Goal: Task Accomplishment & Management: Complete application form

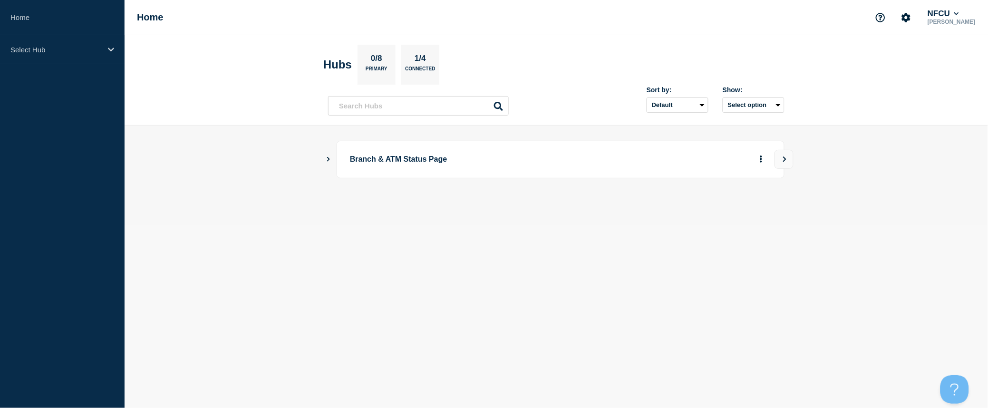
click at [326, 156] on icon "Show Connected Hubs" at bounding box center [328, 158] width 6 height 5
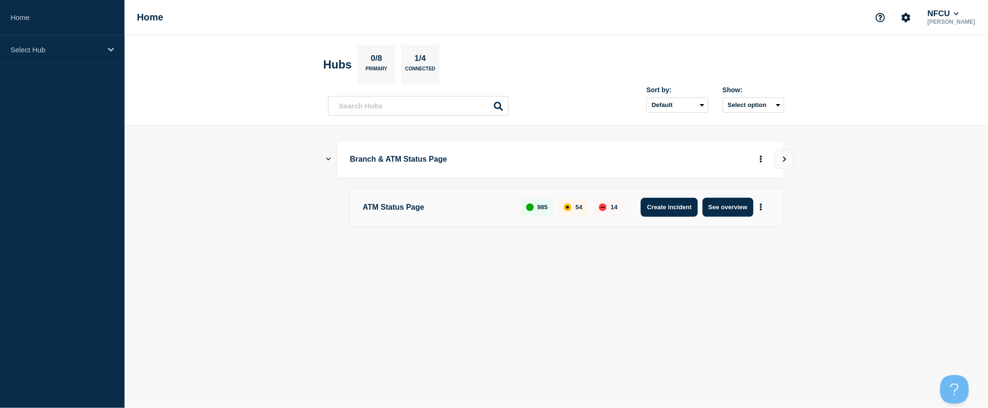
click at [654, 202] on button "Create incident" at bounding box center [669, 207] width 57 height 19
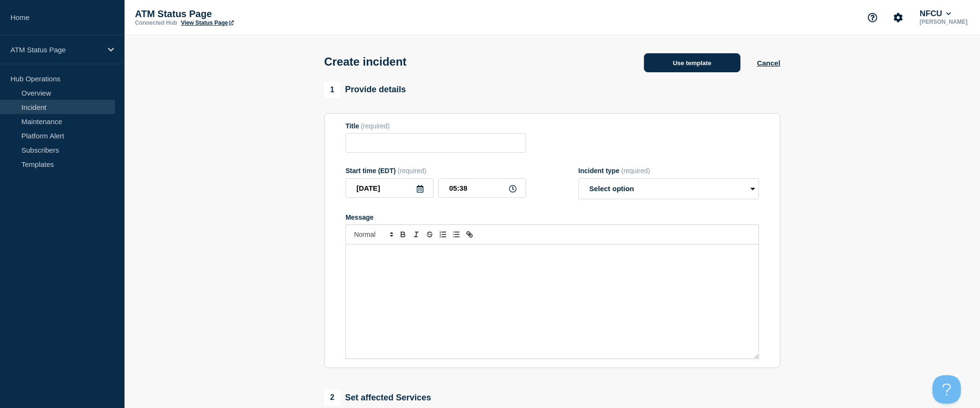
click at [695, 67] on button "Use template" at bounding box center [692, 62] width 96 height 19
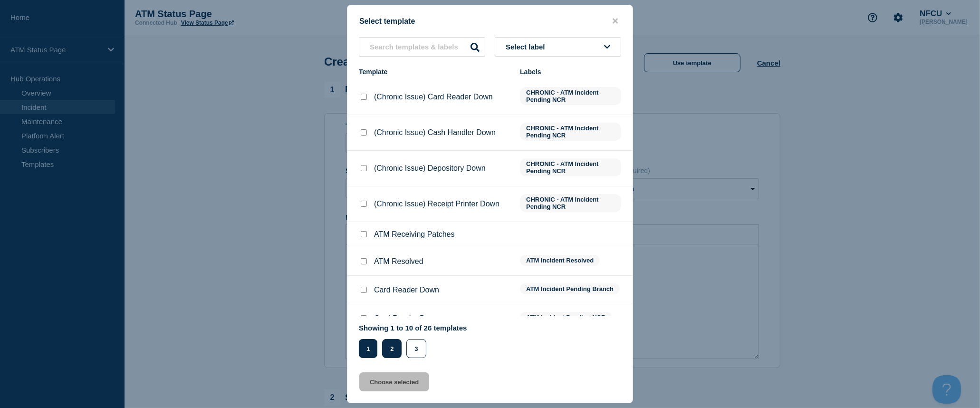
click at [391, 349] on button "2" at bounding box center [391, 348] width 19 height 19
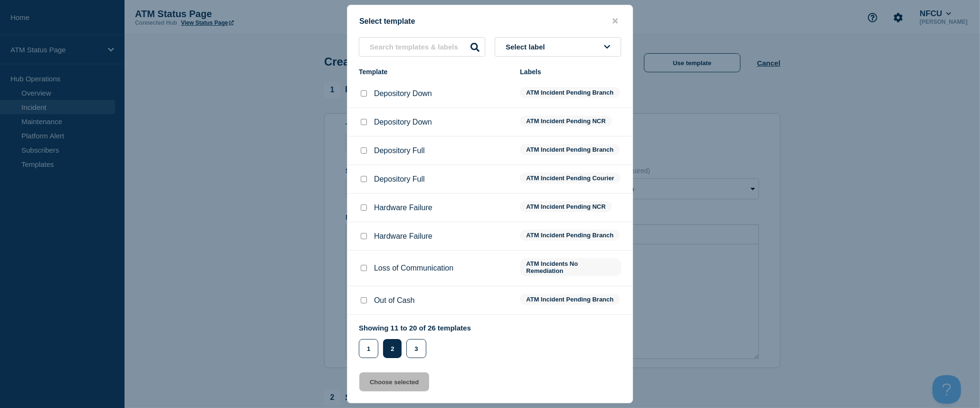
click at [362, 121] on input "Depository Down checkbox" at bounding box center [364, 122] width 6 height 6
checkbox input "true"
click at [410, 379] on button "Choose selected" at bounding box center [394, 381] width 70 height 19
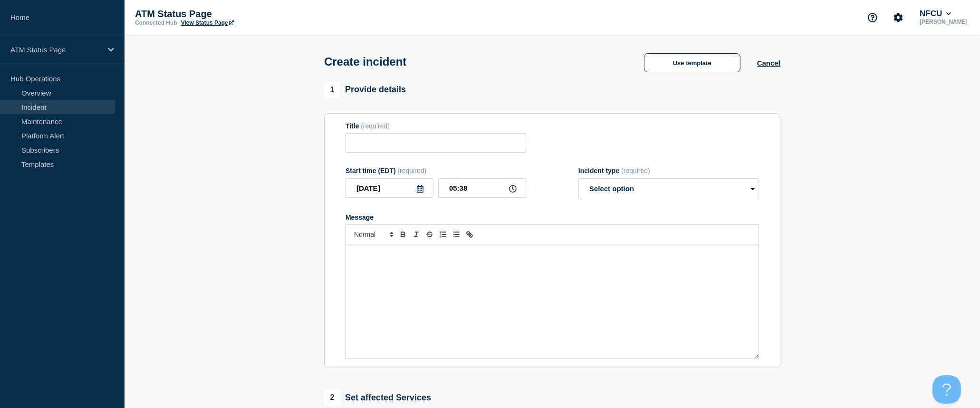
type input "Depository Down"
select select "identified"
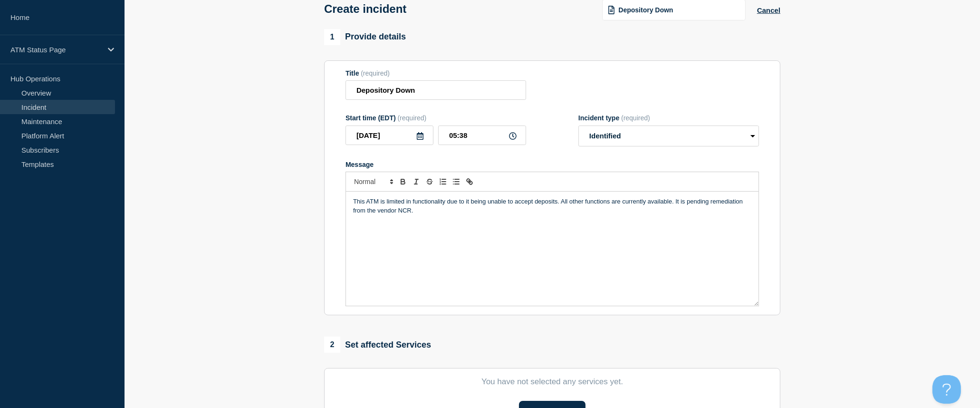
scroll to position [106, 0]
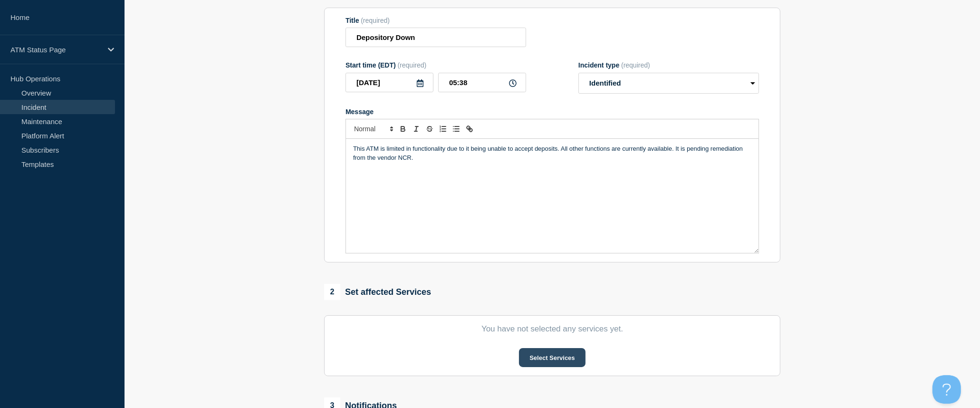
click at [547, 356] on button "Select Services" at bounding box center [552, 357] width 66 height 19
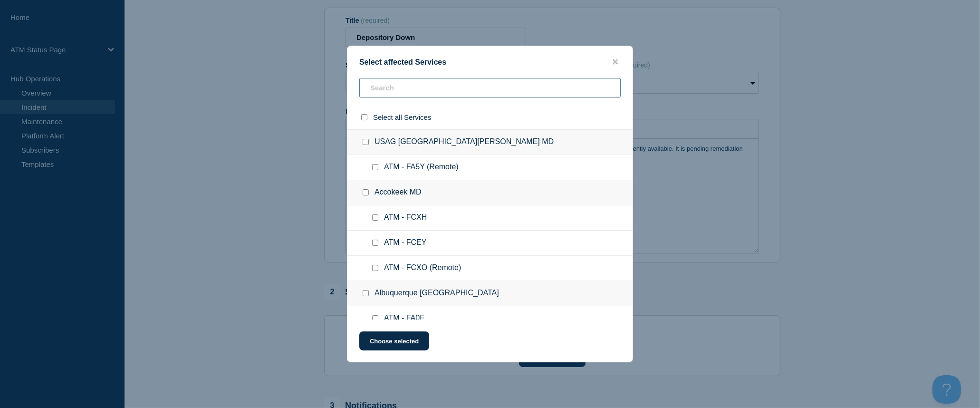
click at [450, 94] on input "text" at bounding box center [489, 87] width 261 height 19
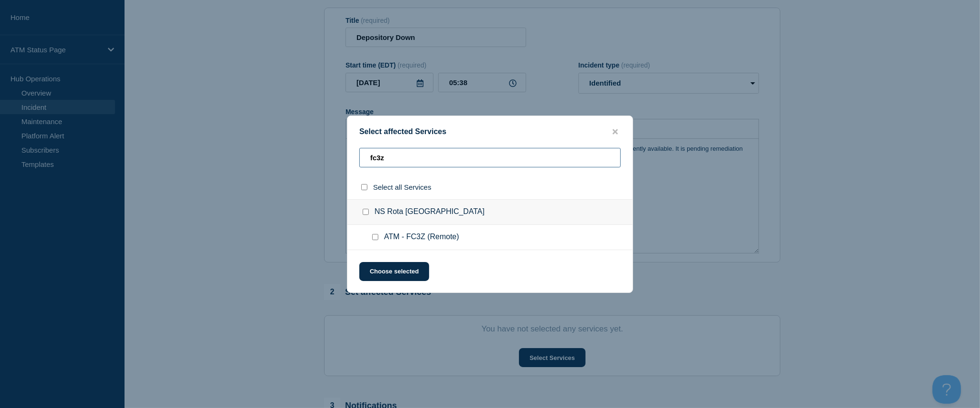
type input "fc3z"
click at [362, 187] on input "select all checkbox" at bounding box center [364, 187] width 6 height 6
checkbox input "true"
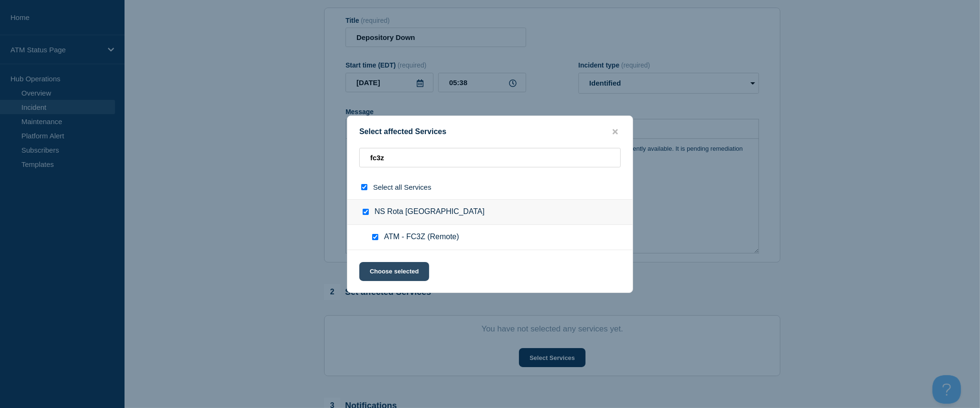
click at [386, 265] on button "Choose selected" at bounding box center [394, 271] width 70 height 19
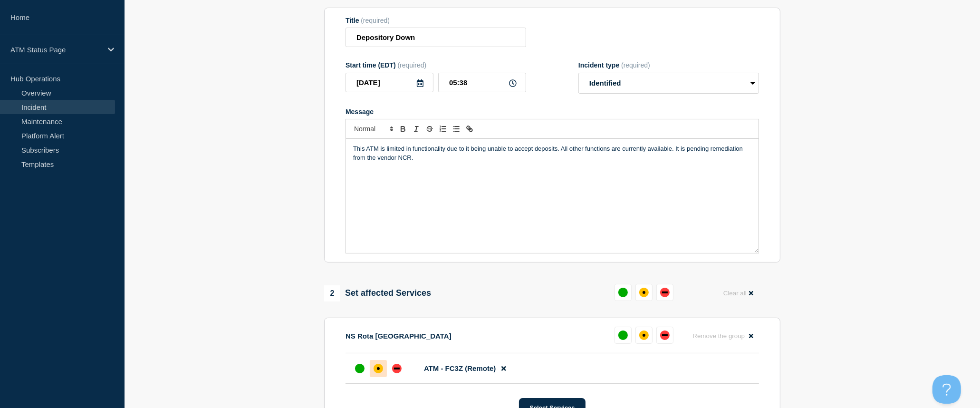
click at [379, 370] on div "affected" at bounding box center [378, 368] width 3 height 3
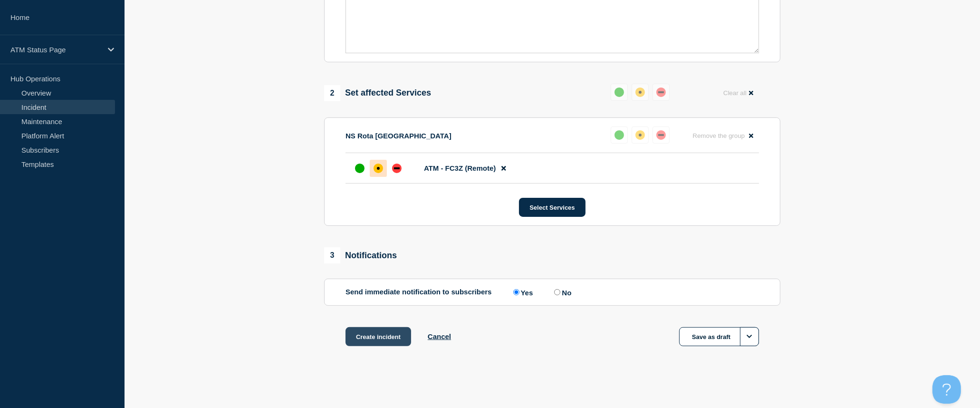
click at [378, 343] on button "Create incident" at bounding box center [379, 336] width 66 height 19
